Goal: Information Seeking & Learning: Learn about a topic

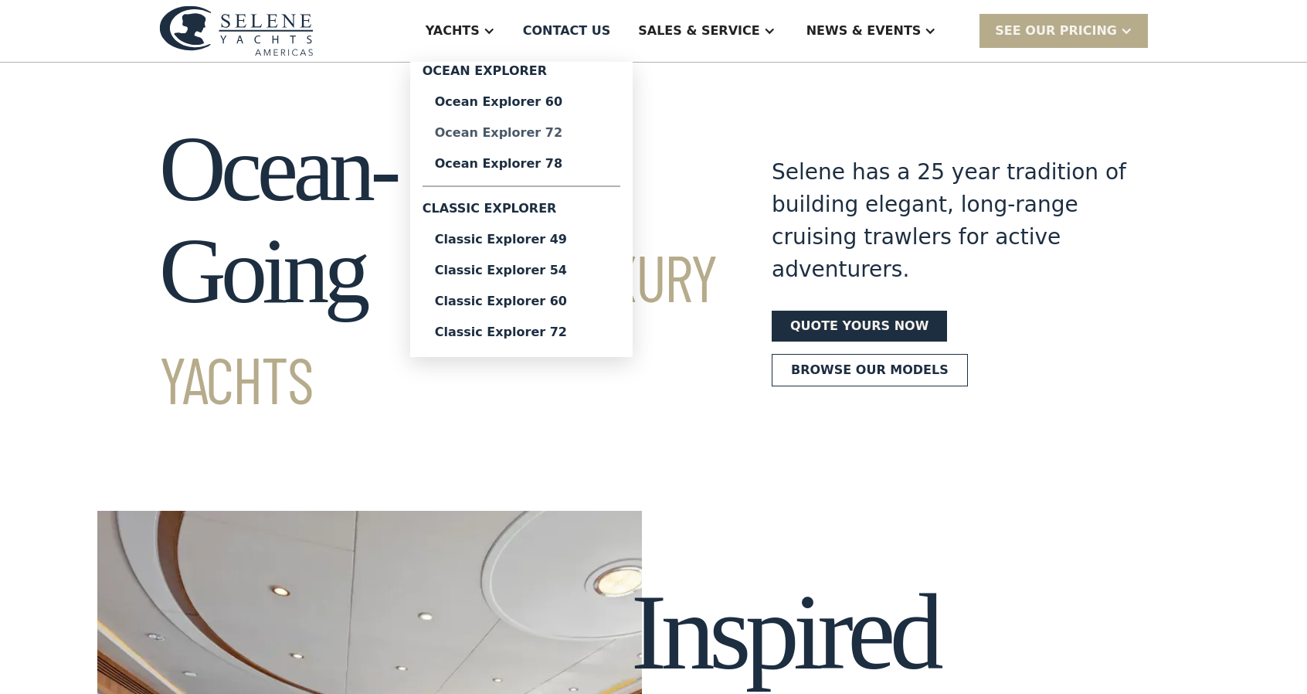
click at [576, 129] on div "Ocean Explorer 72" at bounding box center [521, 133] width 173 height 12
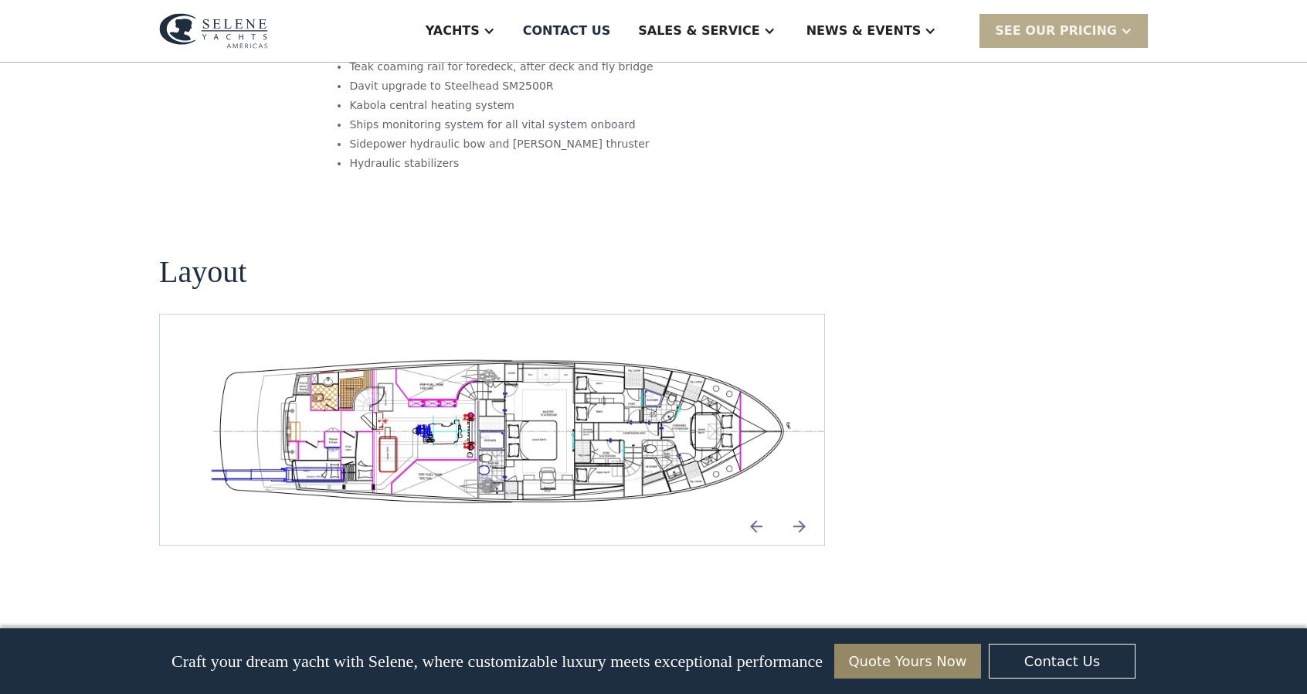
scroll to position [2627, 0]
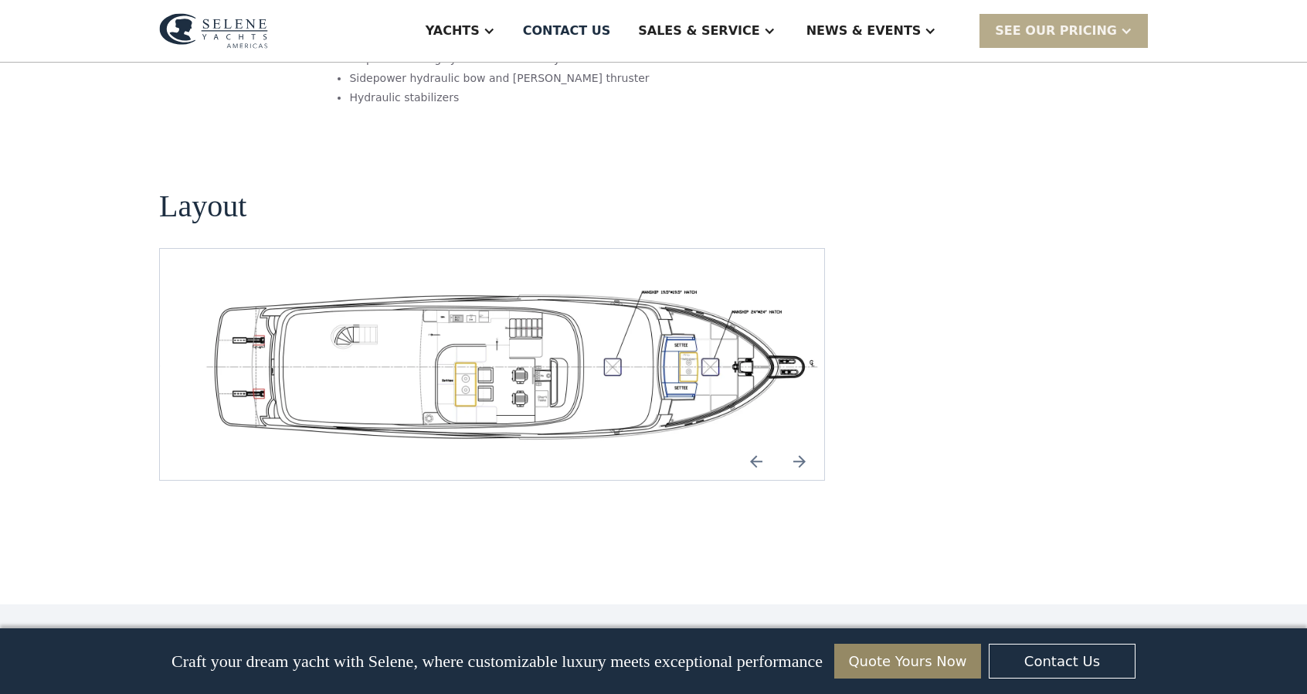
scroll to position [2704, 0]
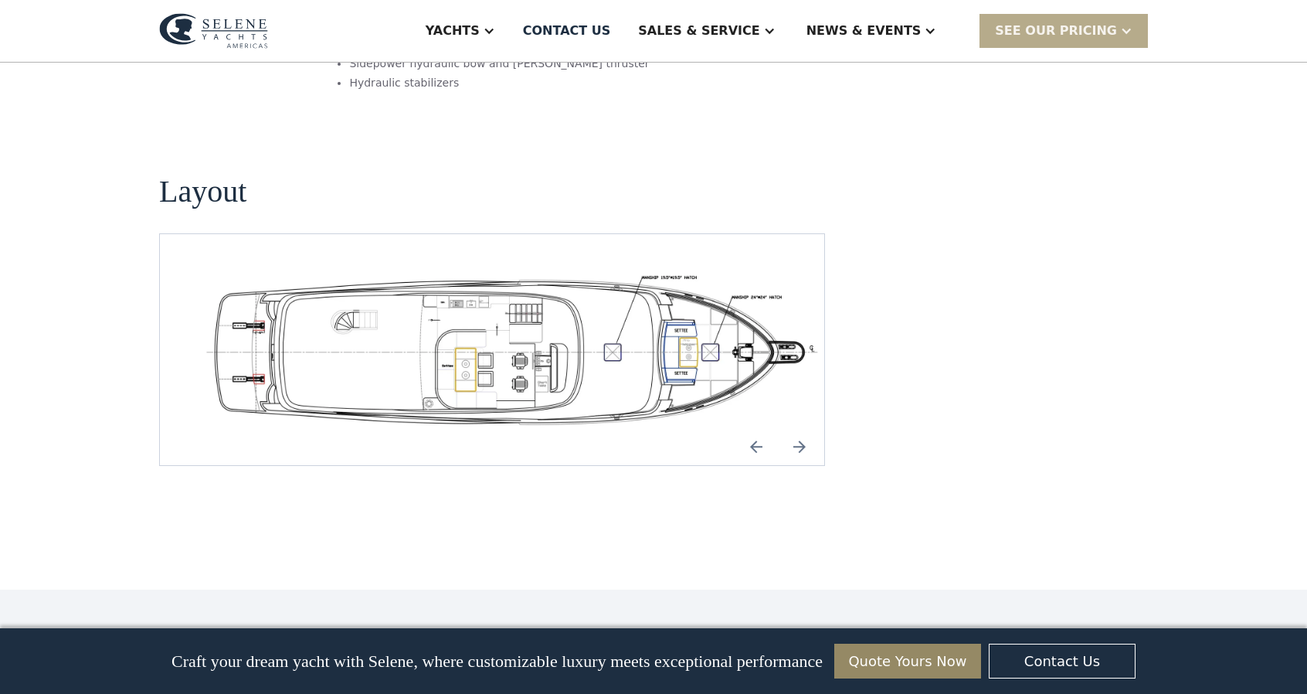
click at [573, 271] on img "open lightbox" at bounding box center [516, 349] width 640 height 156
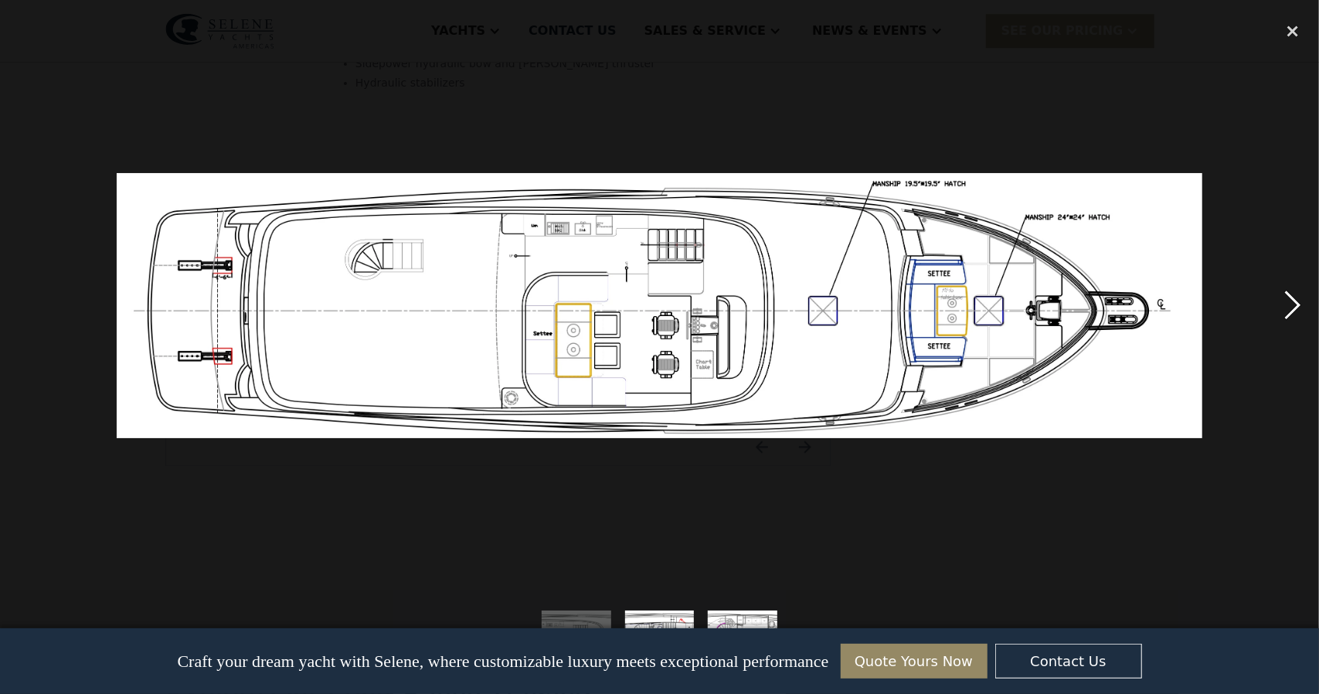
click at [1293, 293] on div "next image" at bounding box center [1292, 305] width 53 height 583
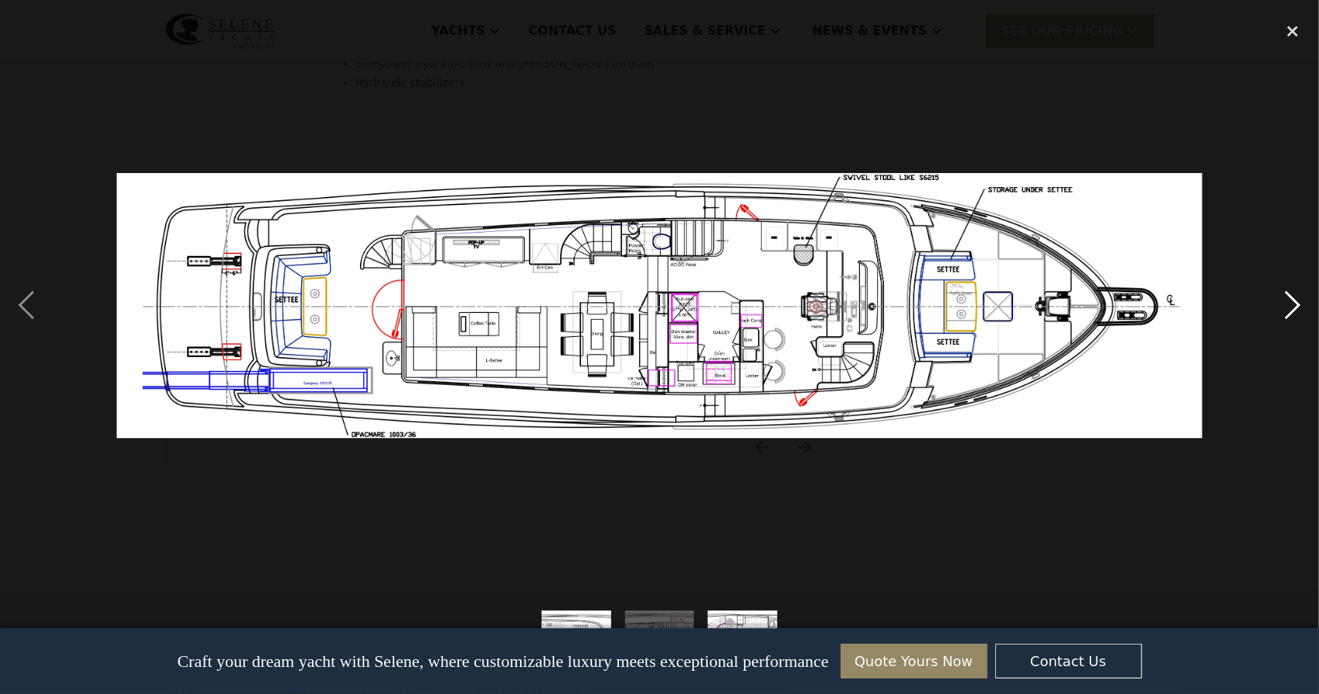
click at [1295, 297] on div "next image" at bounding box center [1292, 305] width 53 height 583
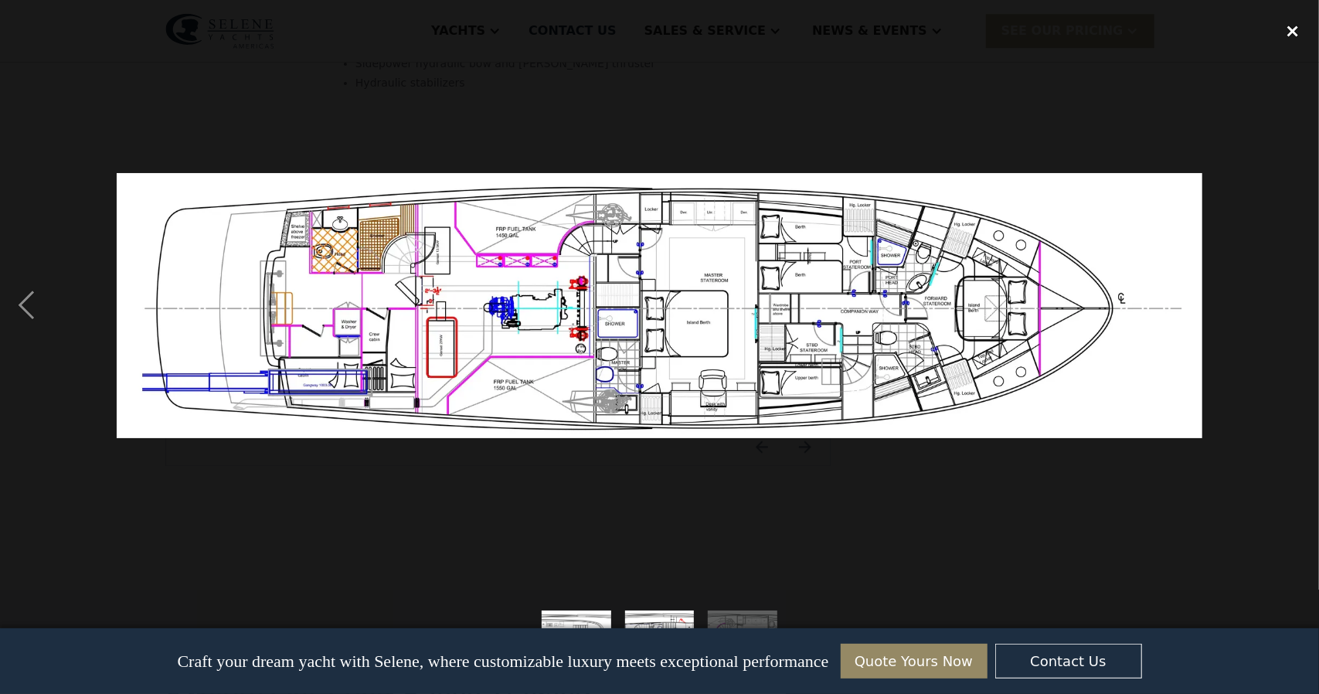
click at [1295, 32] on div "close lightbox" at bounding box center [1292, 31] width 53 height 34
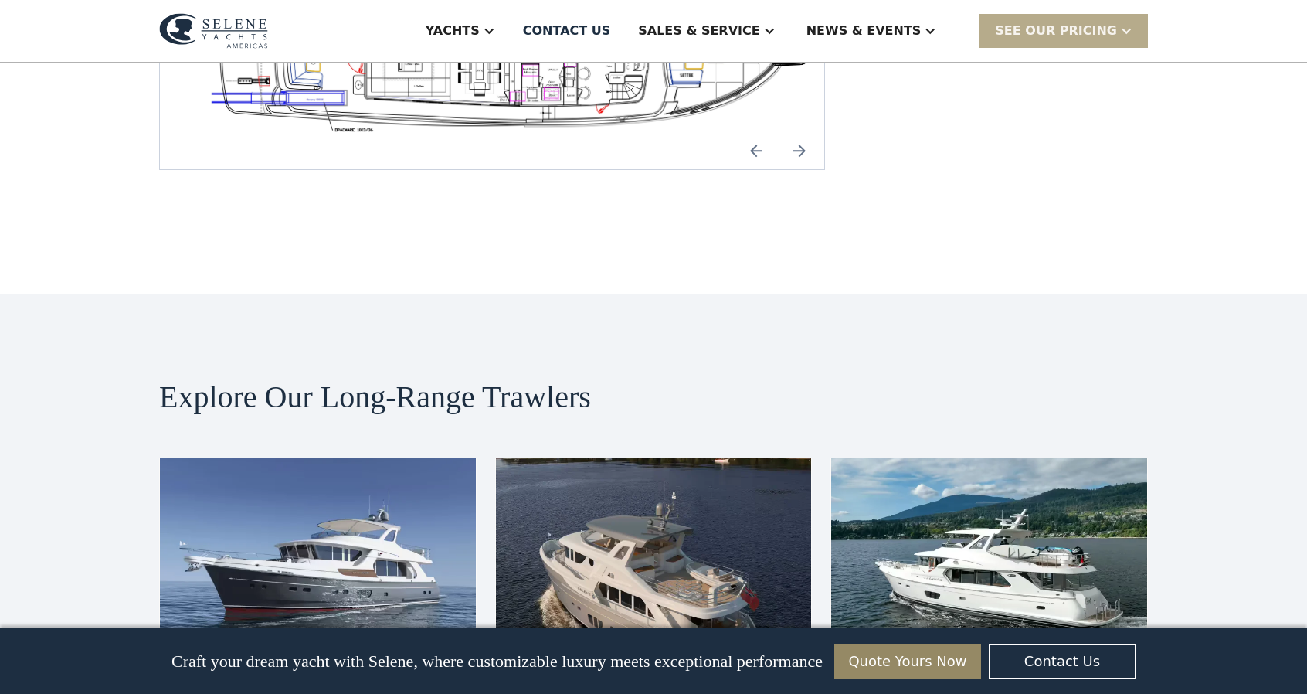
scroll to position [3090, 0]
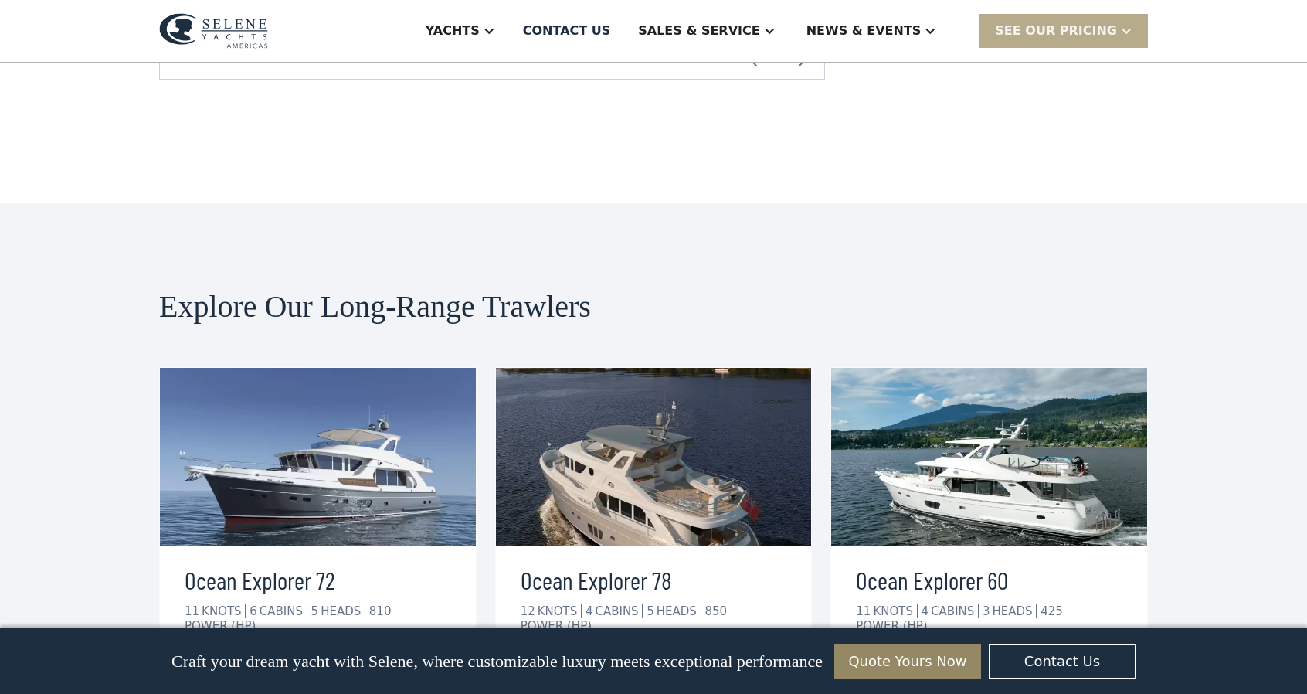
click at [916, 665] on div "view details" at bounding box center [918, 674] width 87 height 19
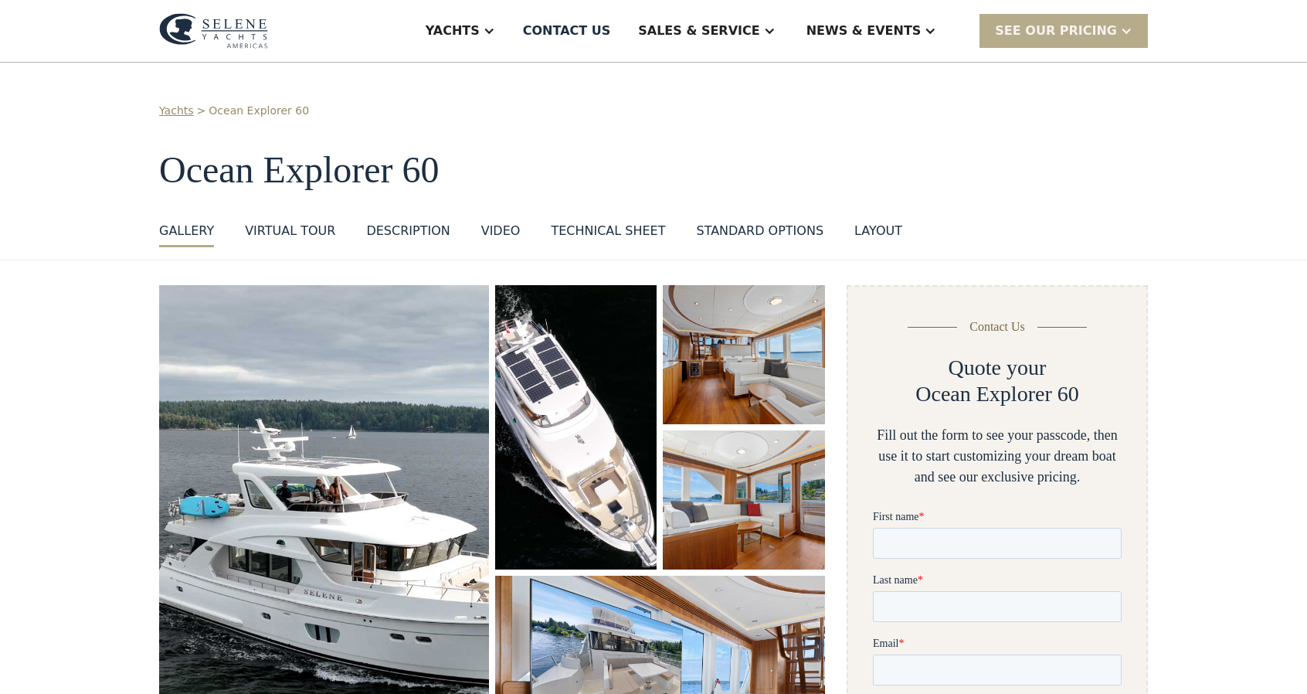
click at [301, 240] on link "VIRTUAL TOUR" at bounding box center [290, 234] width 90 height 25
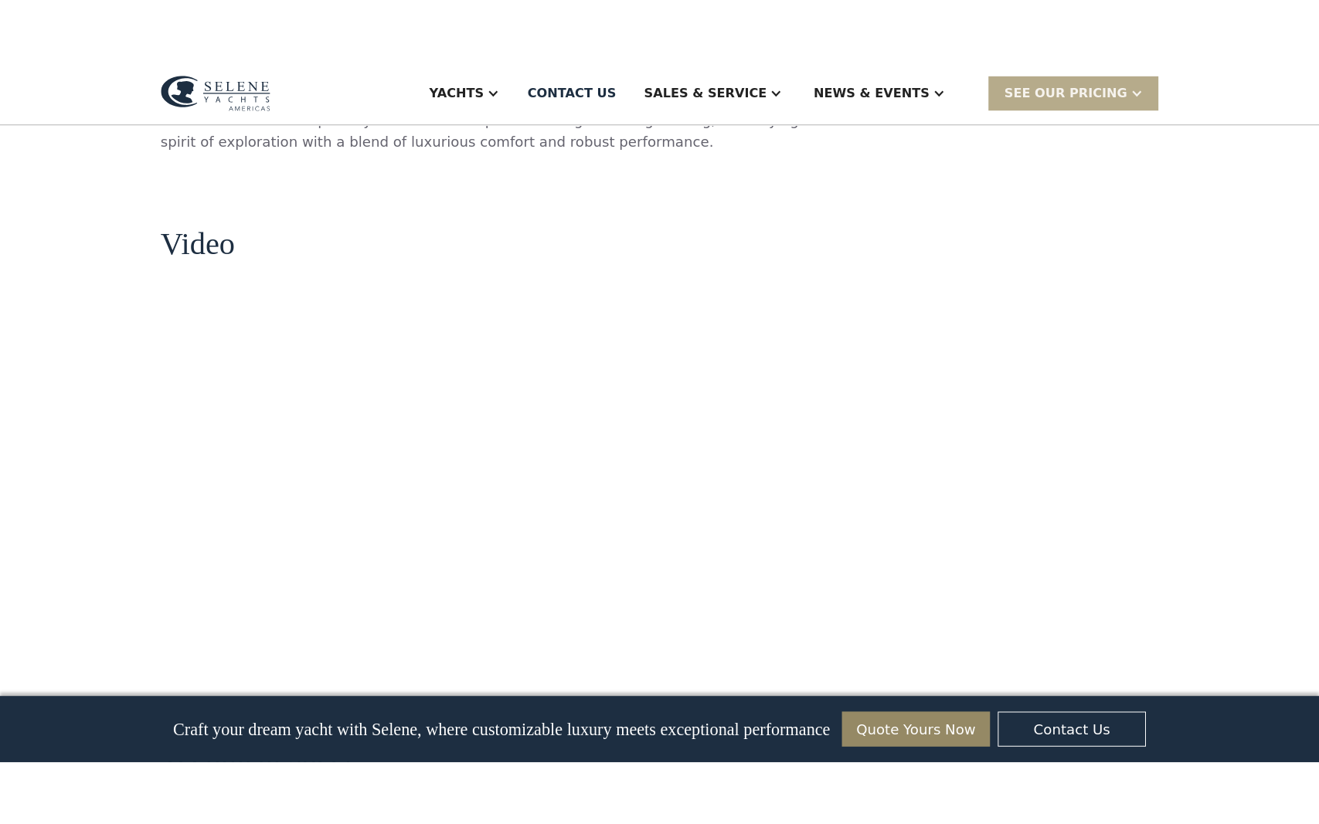
scroll to position [1876, 0]
